Goal: Navigation & Orientation: Find specific page/section

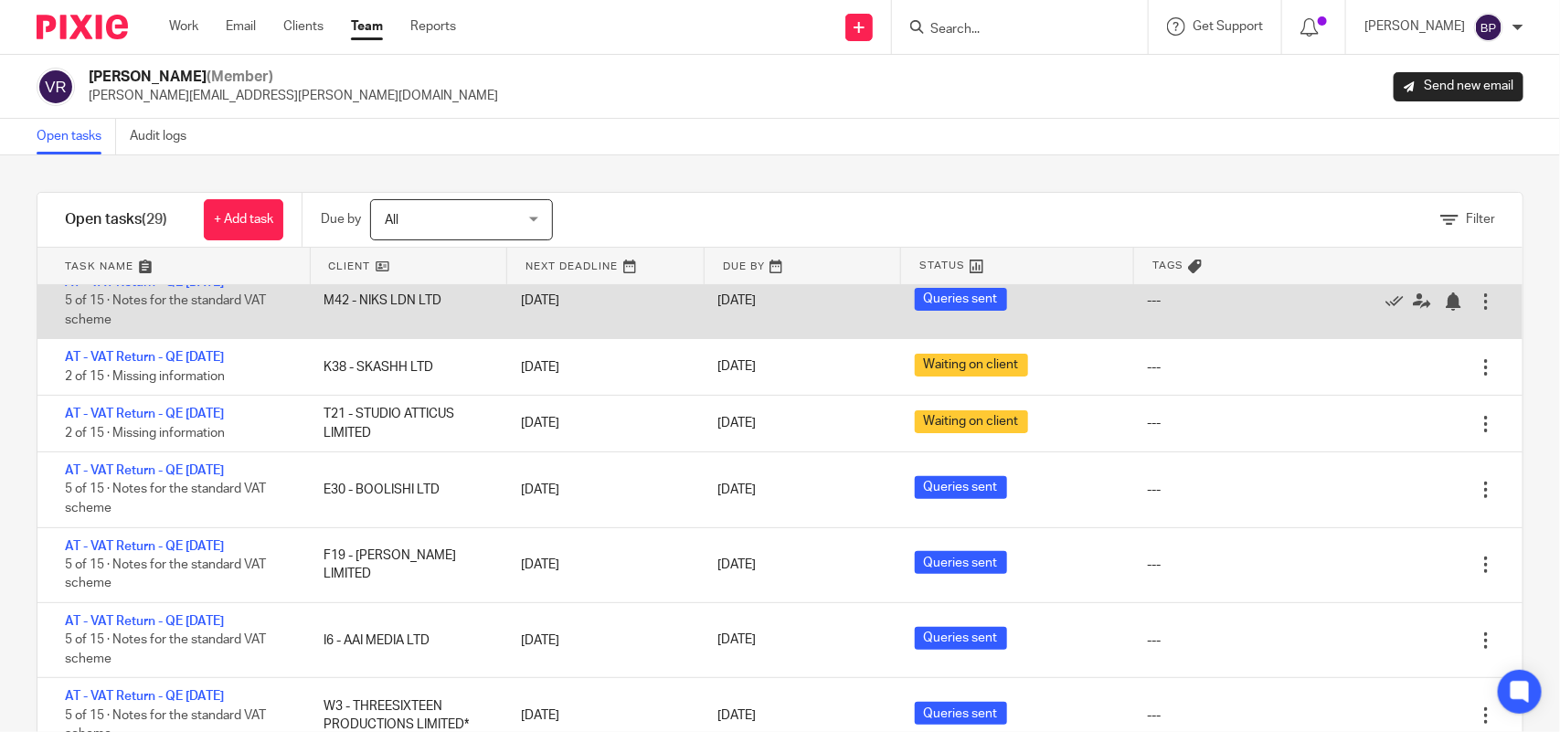
scroll to position [343, 0]
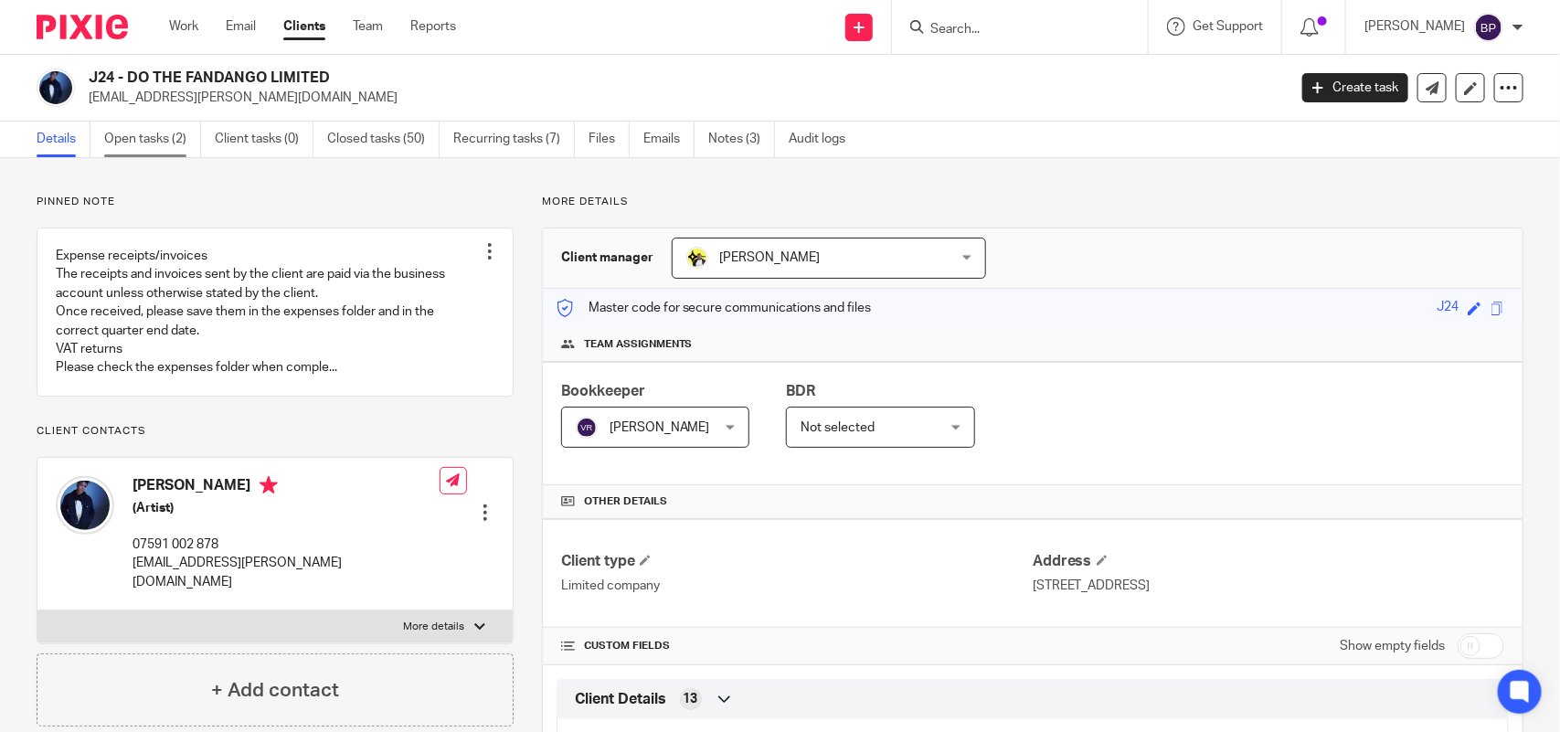
click at [152, 147] on link "Open tasks (2)" at bounding box center [152, 140] width 97 height 36
click at [308, 23] on link "Clients" at bounding box center [304, 26] width 42 height 18
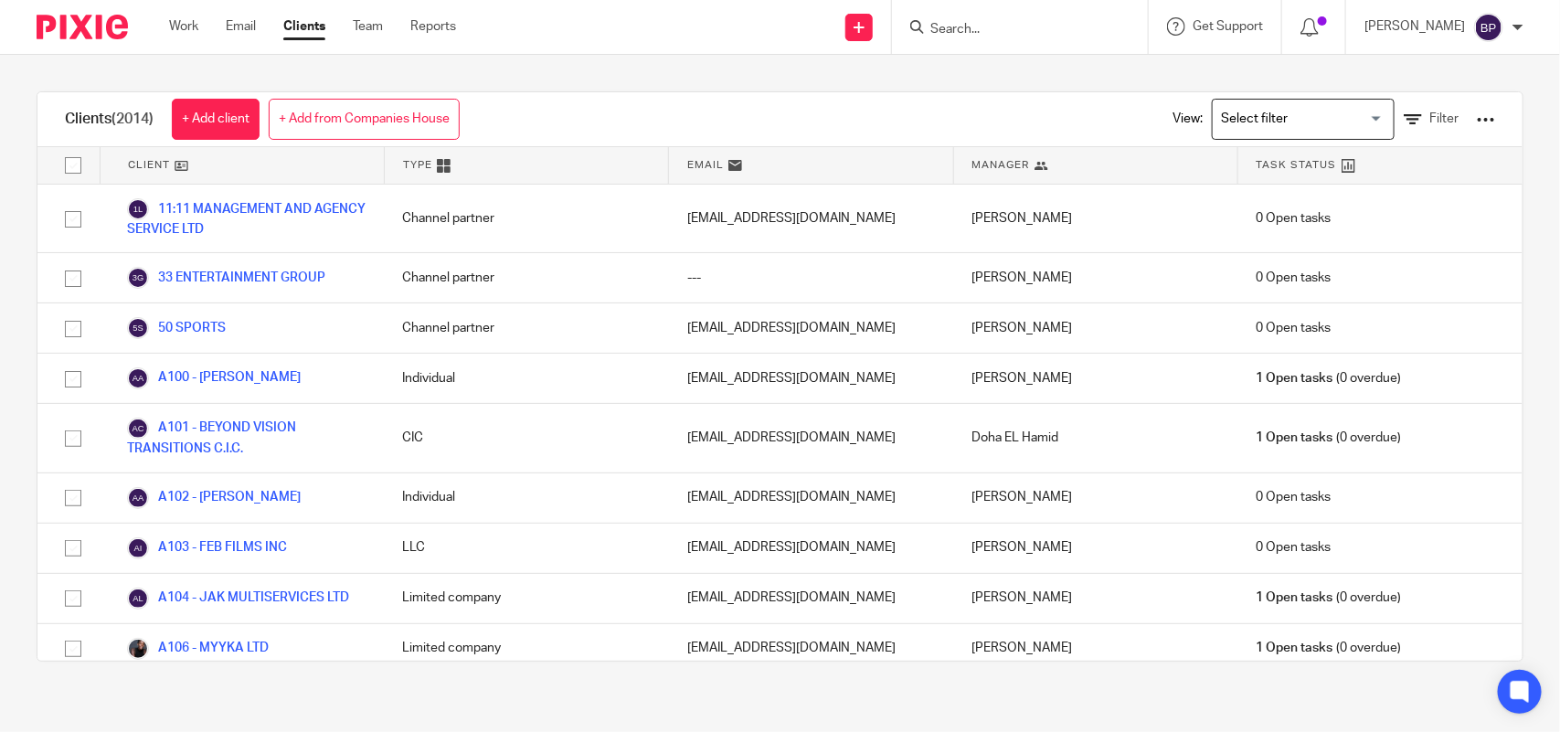
click at [1037, 26] on input "Search" at bounding box center [1011, 30] width 164 height 16
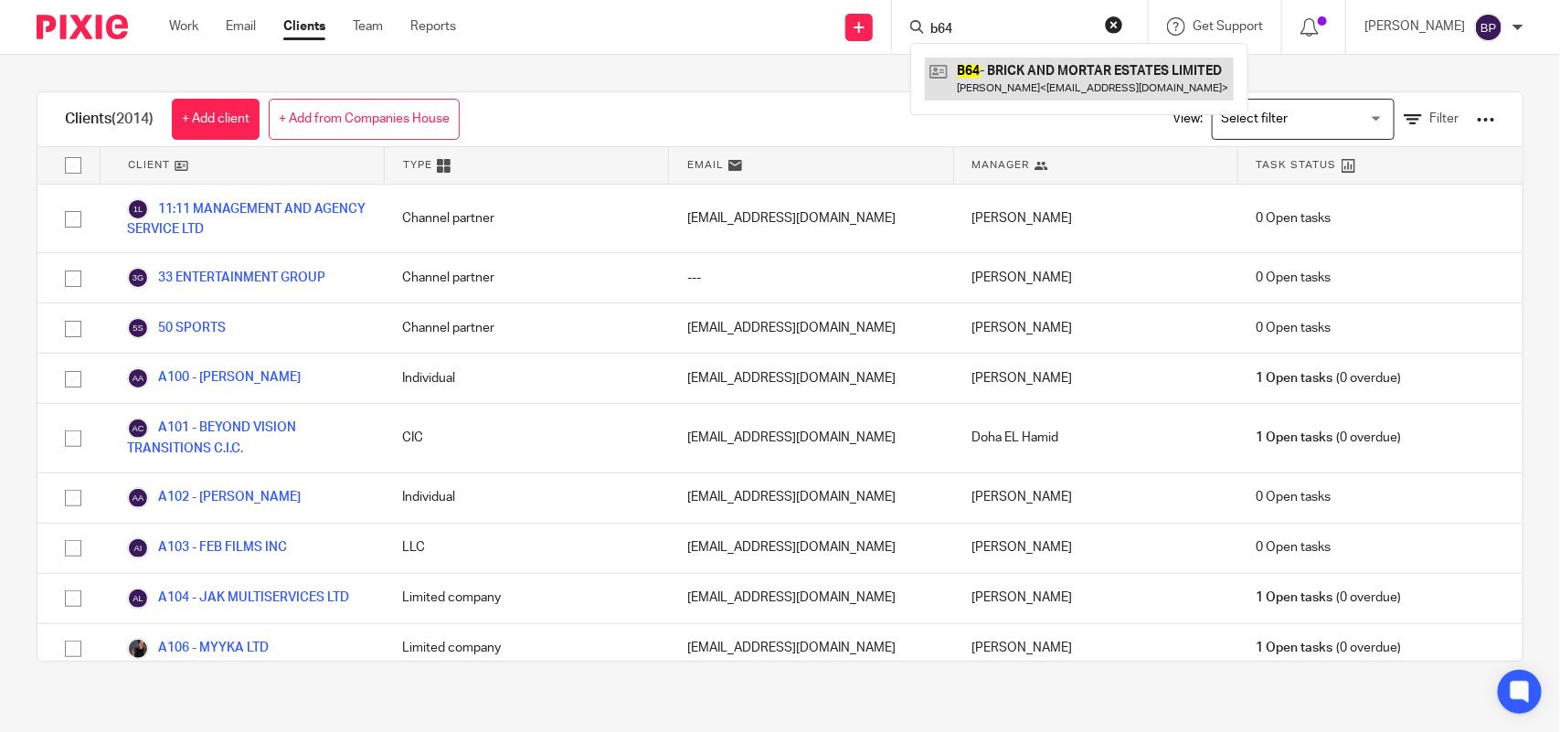
type input "b64"
click at [1028, 60] on link at bounding box center [1079, 79] width 309 height 42
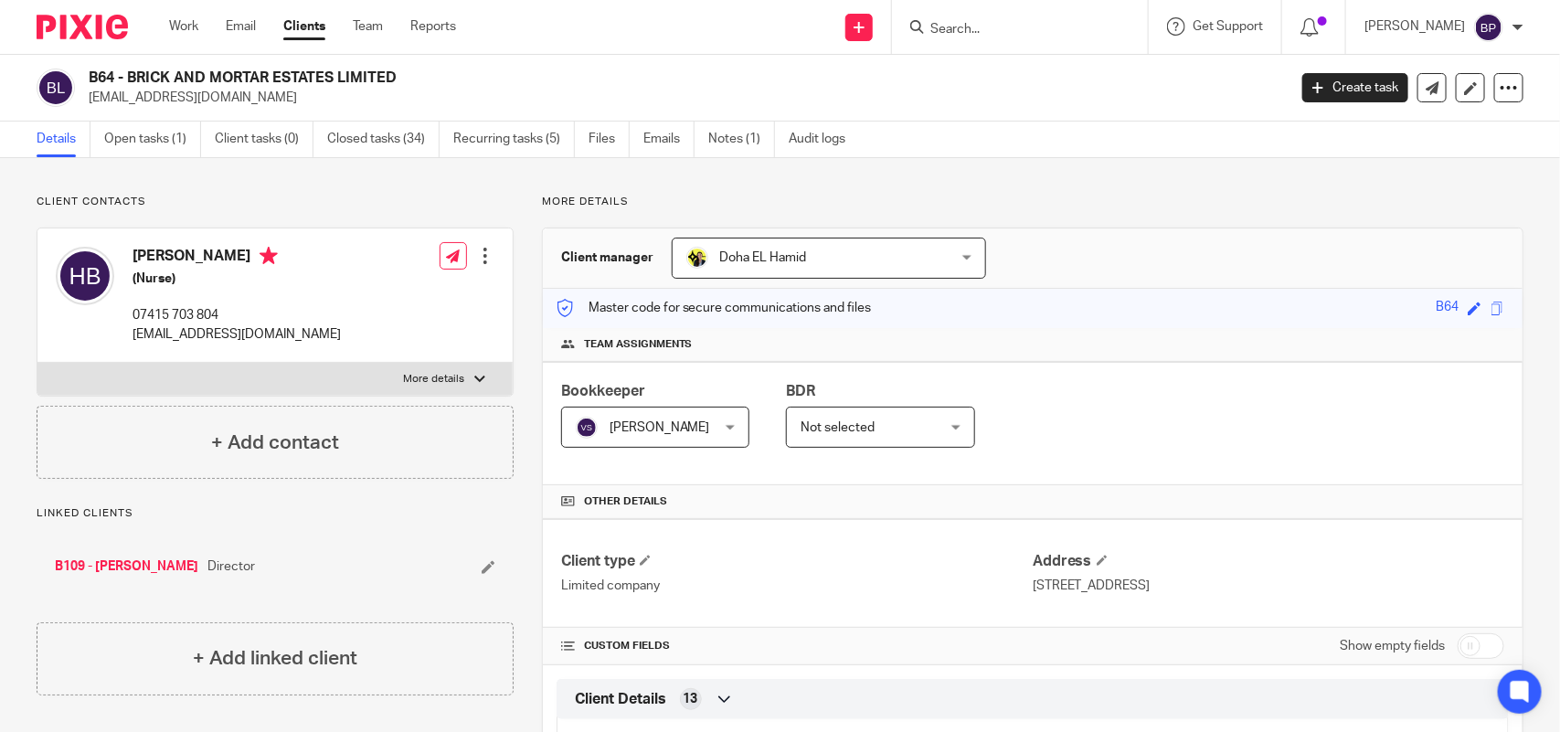
click at [304, 30] on link "Clients" at bounding box center [304, 26] width 42 height 18
